Goal: Ask a question

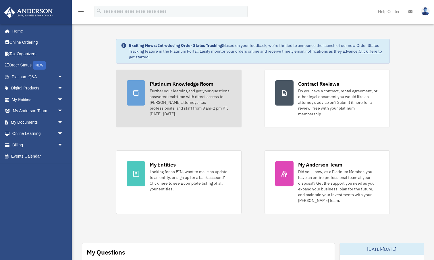
click at [171, 89] on div "Further your learning and get your questions answered real-time with direct acc…" at bounding box center [190, 102] width 81 height 29
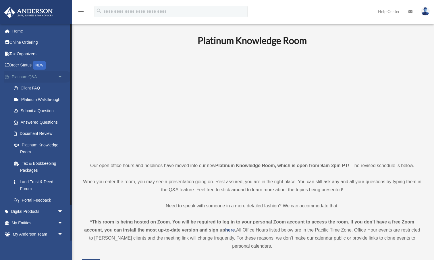
click at [27, 77] on link "Platinum Q&A arrow_drop_down" at bounding box center [38, 76] width 68 height 11
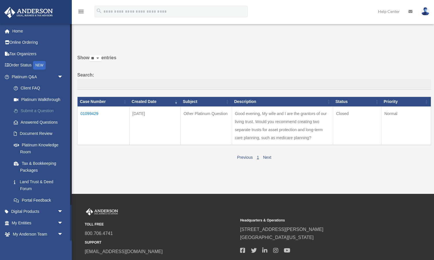
click at [37, 110] on link "Submit a Question" at bounding box center [40, 110] width 64 height 11
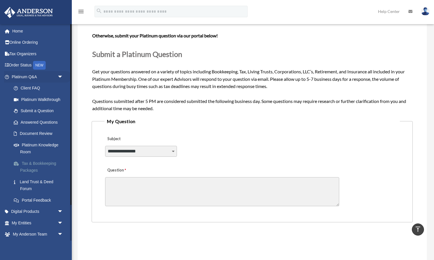
scroll to position [52, 0]
